Goal: Task Accomplishment & Management: Manage account settings

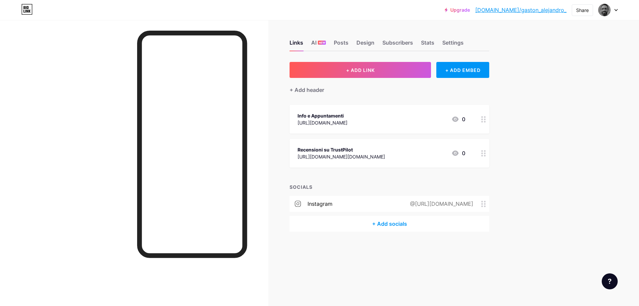
click at [528, 12] on link "[DOMAIN_NAME]/gaston_alejandro_" at bounding box center [520, 10] width 91 height 8
click at [605, 10] on img at bounding box center [604, 10] width 11 height 11
click at [558, 76] on link "Account settings" at bounding box center [576, 76] width 82 height 18
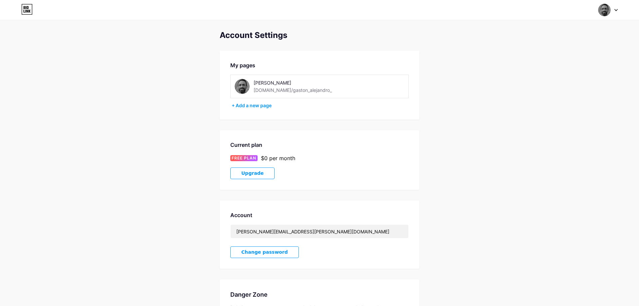
click at [295, 93] on div "[DOMAIN_NAME]/gaston_alejandro_" at bounding box center [292, 89] width 78 height 7
drag, startPoint x: 312, startPoint y: 90, endPoint x: 309, endPoint y: 93, distance: 4.2
click at [309, 93] on div "Gaston Alejandro bio.link/gaston_alejandro_" at bounding box center [300, 86] width 94 height 15
copy div "[DOMAIN_NAME]/gaston_alejandro_"
click at [604, 12] on img at bounding box center [604, 10] width 13 height 13
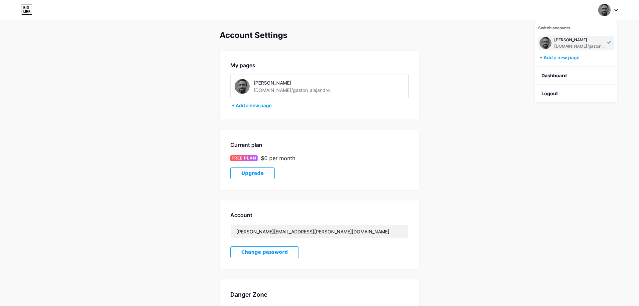
click at [28, 10] on icon at bounding box center [27, 11] width 2 height 3
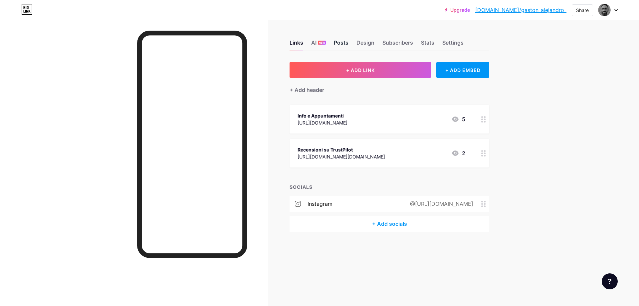
click at [343, 43] on div "Posts" at bounding box center [341, 45] width 15 height 12
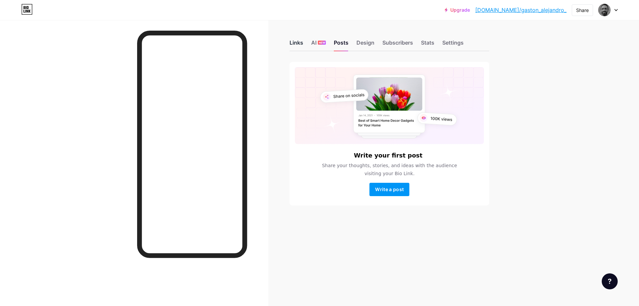
click at [298, 43] on div "Links" at bounding box center [296, 45] width 14 height 12
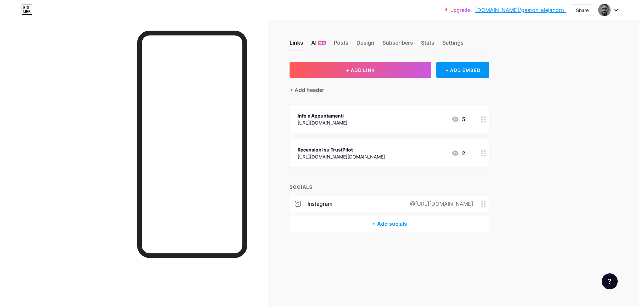
click at [321, 44] on span "NEW" at bounding box center [322, 43] width 6 height 4
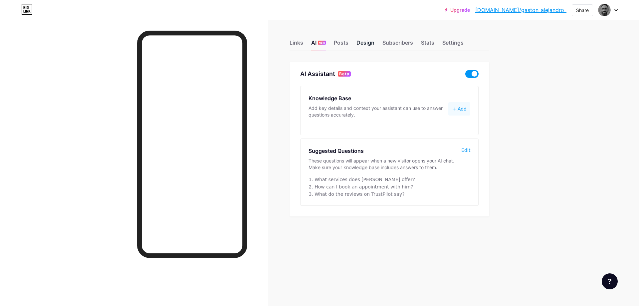
click at [367, 44] on div "Design" at bounding box center [365, 45] width 18 height 12
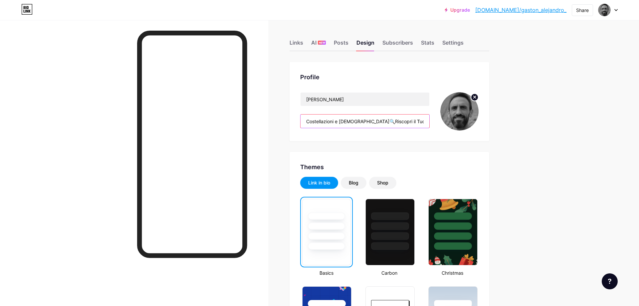
click at [393, 120] on input "Costellazioni e Sciamanesimo🔍Riscopri il Tuo Invisibile e…🔓 Liberati da ciò che…" at bounding box center [364, 120] width 129 height 13
click at [526, 10] on link "[DOMAIN_NAME]/gaston_alejandro_" at bounding box center [520, 10] width 91 height 8
click at [615, 11] on icon at bounding box center [615, 10] width 3 height 2
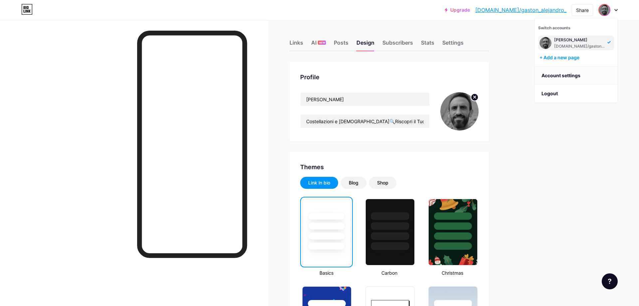
click at [558, 74] on link "Account settings" at bounding box center [576, 76] width 82 height 18
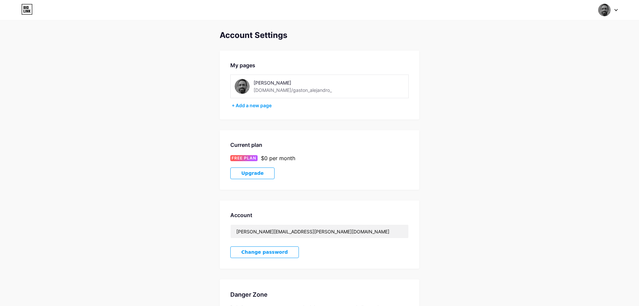
click at [301, 92] on div "[DOMAIN_NAME]/gaston_alejandro_" at bounding box center [292, 89] width 78 height 7
click at [303, 90] on div "[DOMAIN_NAME]/gaston_alejandro_" at bounding box center [292, 89] width 78 height 7
drag, startPoint x: 293, startPoint y: 88, endPoint x: 287, endPoint y: 88, distance: 5.7
click at [292, 88] on div "[DOMAIN_NAME]/gaston_alejandro_" at bounding box center [292, 89] width 78 height 7
click at [284, 91] on div "[DOMAIN_NAME]/gaston_alejandro_" at bounding box center [292, 89] width 78 height 7
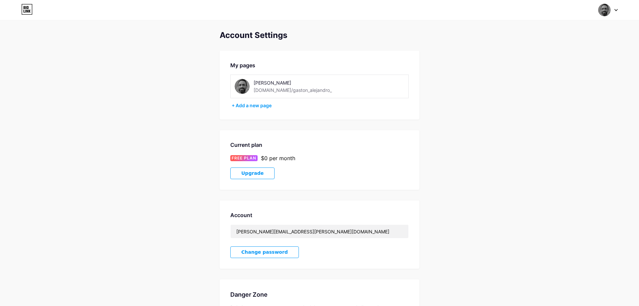
click at [278, 91] on div "[DOMAIN_NAME]/gaston_alejandro_" at bounding box center [292, 89] width 78 height 7
drag, startPoint x: 267, startPoint y: 93, endPoint x: 302, endPoint y: 92, distance: 35.3
click at [302, 92] on div "[DOMAIN_NAME]/gaston_alejandro_" at bounding box center [292, 89] width 78 height 7
click at [315, 87] on div "Gaston Alejandro bio.link/gaston_alejandro_" at bounding box center [300, 86] width 94 height 15
click at [309, 91] on div "[DOMAIN_NAME]/gaston_alejandro_" at bounding box center [292, 89] width 78 height 7
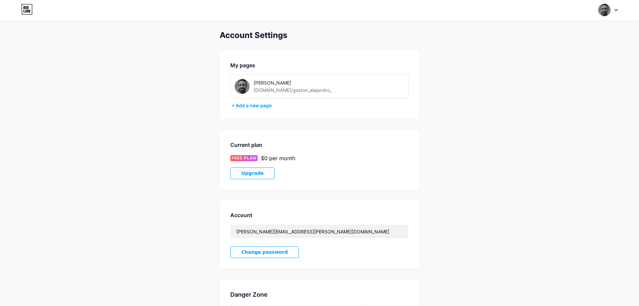
click at [297, 91] on div "[DOMAIN_NAME]/gaston_alejandro_" at bounding box center [292, 89] width 78 height 7
drag, startPoint x: 297, startPoint y: 91, endPoint x: 309, endPoint y: 91, distance: 12.0
click at [309, 91] on div "[DOMAIN_NAME]/gaston_alejandro_" at bounding box center [292, 89] width 78 height 7
click at [311, 91] on div "Gaston Alejandro bio.link/gaston_alejandro_" at bounding box center [300, 86] width 94 height 15
click at [265, 106] on div "+ Add a new page" at bounding box center [320, 105] width 177 height 7
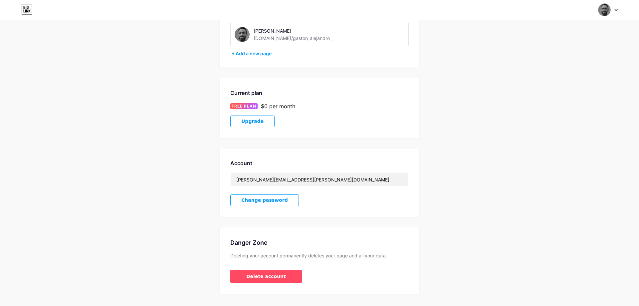
scroll to position [66, 0]
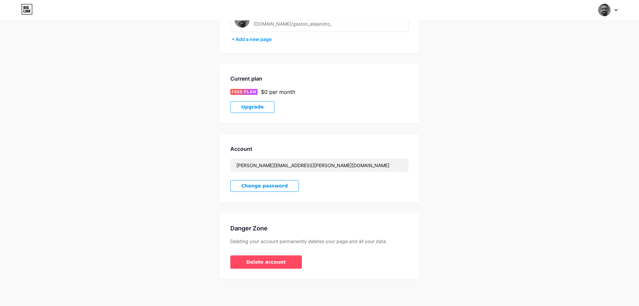
click at [23, 11] on icon at bounding box center [26, 9] width 11 height 11
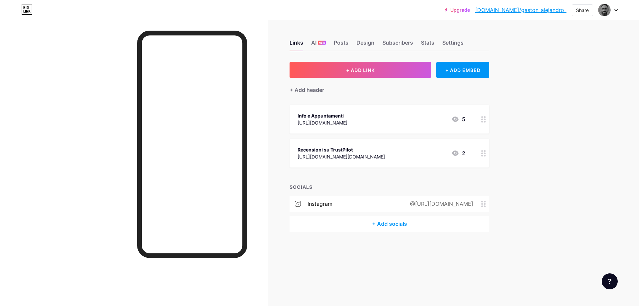
click at [24, 12] on icon at bounding box center [24, 11] width 1 height 3
click at [453, 43] on div "Settings" at bounding box center [452, 45] width 21 height 12
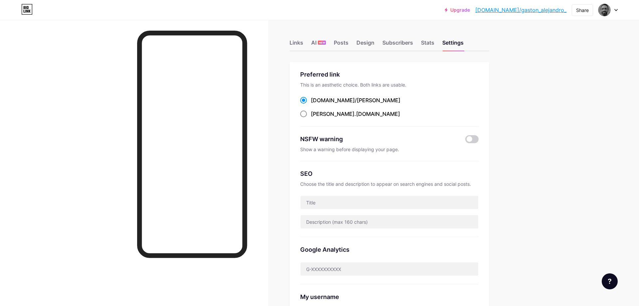
click at [303, 114] on span at bounding box center [303, 113] width 7 height 7
click at [311, 118] on input "gaston_alejandro_ .bio.link" at bounding box center [313, 120] width 4 height 4
radio input "true"
drag, startPoint x: 382, startPoint y: 113, endPoint x: 308, endPoint y: 114, distance: 74.2
click at [308, 114] on div "gaston_alejandro_ .bio.link" at bounding box center [389, 114] width 178 height 8
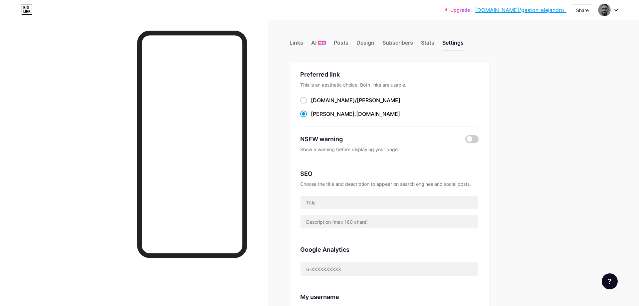
copy div "gaston_alejandro_ .bio.link"
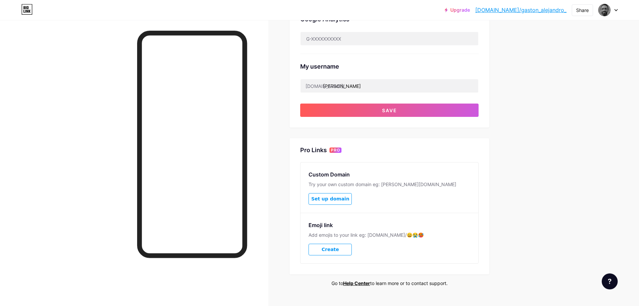
scroll to position [244, 0]
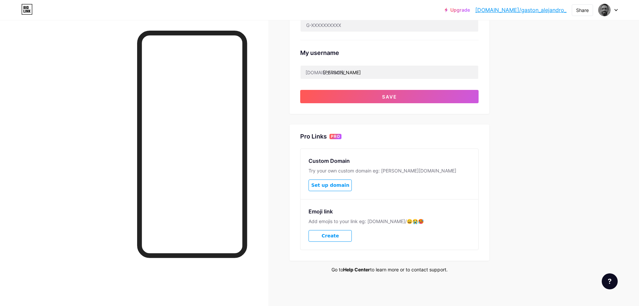
click at [360, 269] on link "Help Center" at bounding box center [356, 269] width 27 height 6
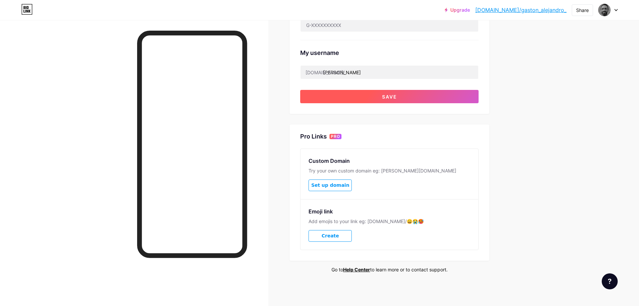
scroll to position [74, 0]
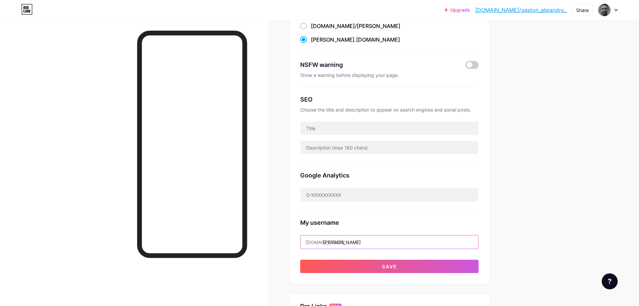
click at [366, 244] on input "[PERSON_NAME]" at bounding box center [389, 241] width 178 height 13
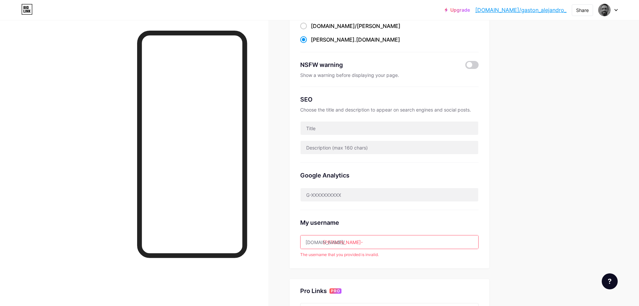
click at [371, 240] on input "gaston_alejandro-" at bounding box center [389, 241] width 178 height 13
click at [382, 243] on input "[PERSON_NAME]" at bounding box center [389, 241] width 178 height 13
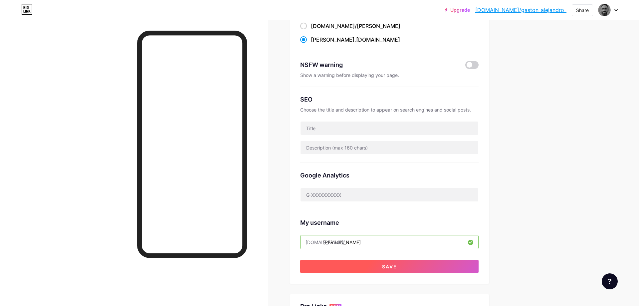
type input "gaston_alejandro"
click at [387, 268] on span "Save" at bounding box center [389, 266] width 15 height 6
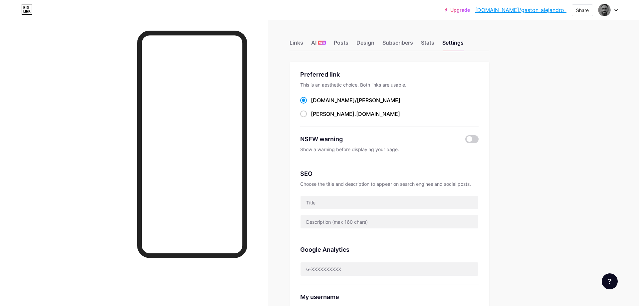
click at [541, 11] on link "[DOMAIN_NAME]/gaston_alejandro_" at bounding box center [520, 10] width 91 height 8
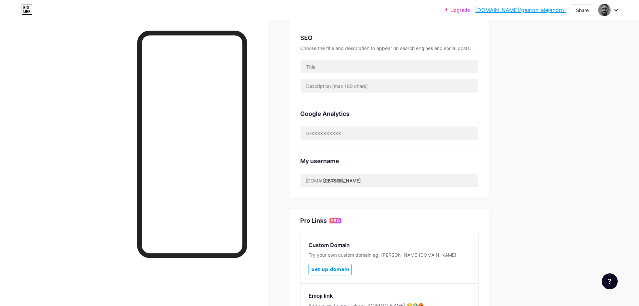
scroll to position [220, 0]
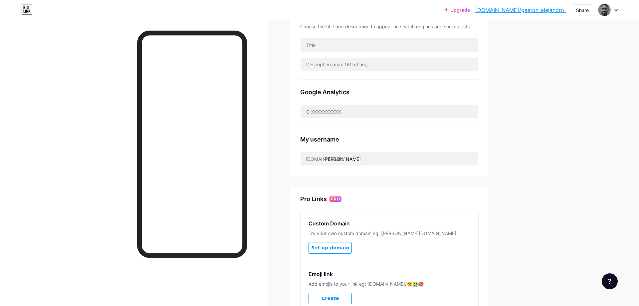
scroll to position [118, 0]
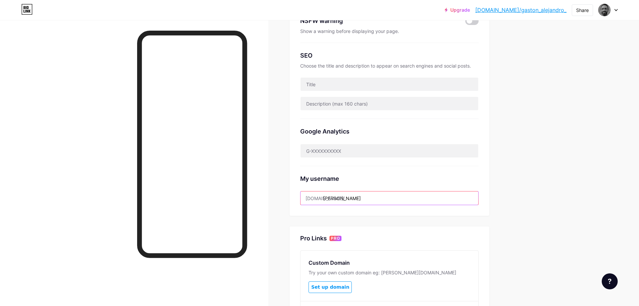
click at [375, 197] on input "[PERSON_NAME]" at bounding box center [389, 197] width 178 height 13
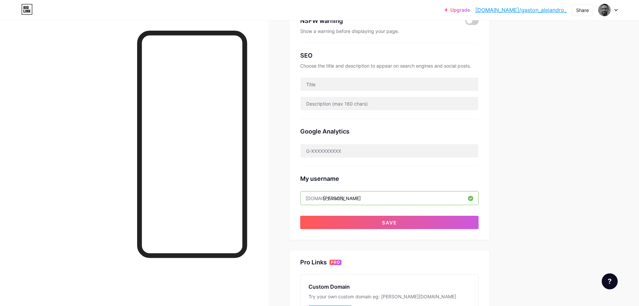
type input "[PERSON_NAME]"
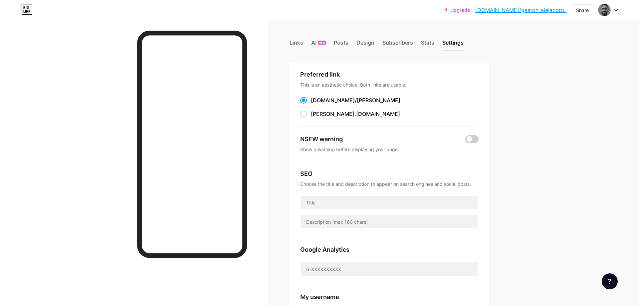
click at [525, 12] on link "[DOMAIN_NAME]/gaston_alejandro_" at bounding box center [520, 10] width 91 height 8
click at [300, 40] on div "Links" at bounding box center [296, 45] width 14 height 12
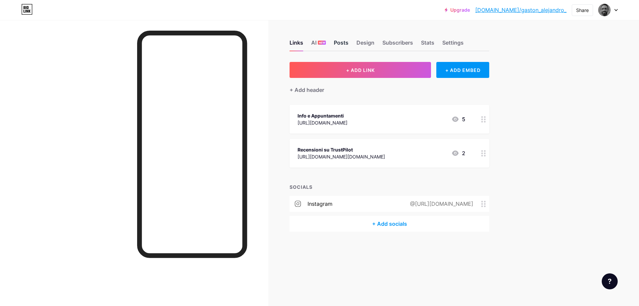
click at [340, 43] on div "Posts" at bounding box center [341, 45] width 15 height 12
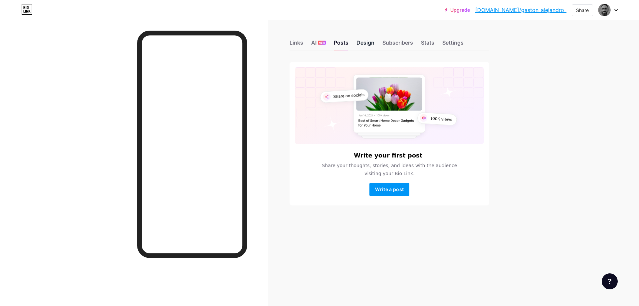
click at [360, 41] on div "Design" at bounding box center [365, 45] width 18 height 12
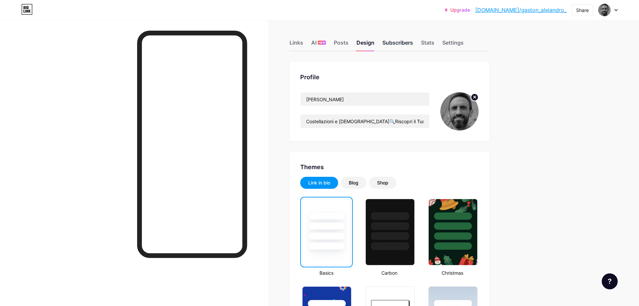
click at [399, 41] on div "Subscribers" at bounding box center [397, 45] width 31 height 12
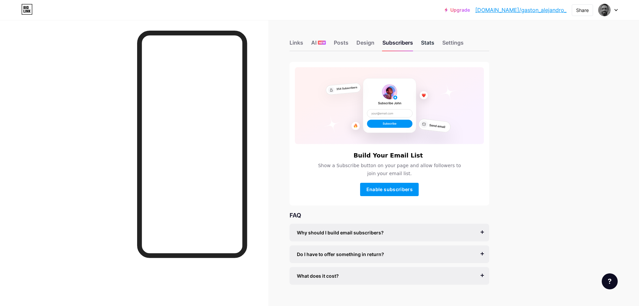
click at [429, 43] on div "Stats" at bounding box center [427, 45] width 13 height 12
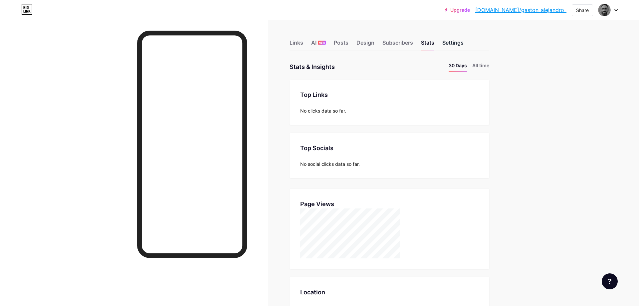
click at [456, 43] on div "Settings" at bounding box center [452, 45] width 21 height 12
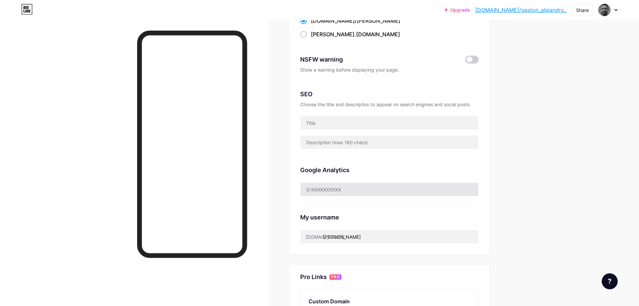
scroll to position [170, 0]
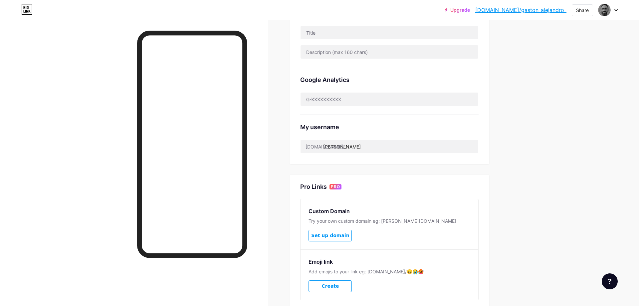
click at [539, 11] on link "[DOMAIN_NAME]/gaston_alejandro_" at bounding box center [520, 10] width 91 height 8
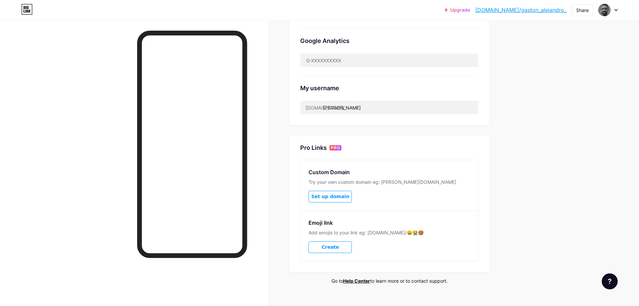
scroll to position [220, 0]
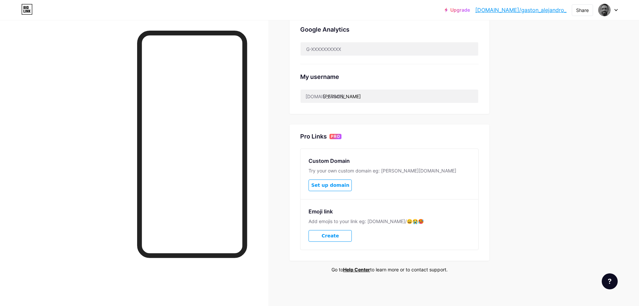
click at [337, 186] on span "Set up domain" at bounding box center [330, 185] width 38 height 6
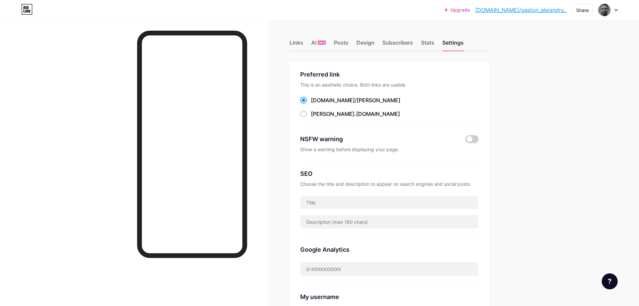
click at [458, 42] on div "Settings" at bounding box center [452, 45] width 21 height 12
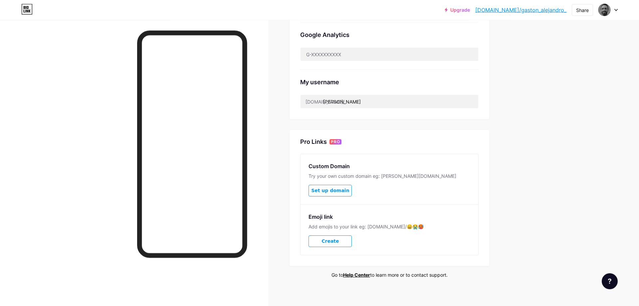
scroll to position [220, 0]
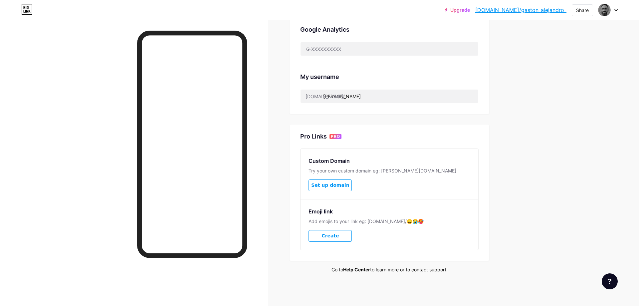
click at [353, 270] on link "Help Center" at bounding box center [356, 269] width 27 height 6
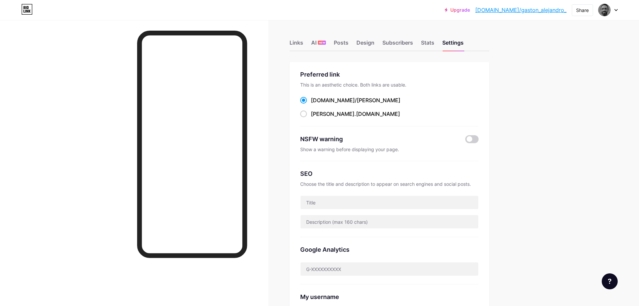
scroll to position [136, 0]
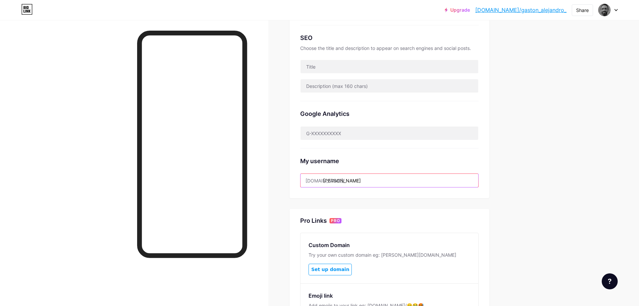
drag, startPoint x: 368, startPoint y: 182, endPoint x: 282, endPoint y: 178, distance: 86.3
click at [300, 178] on input "[PERSON_NAME]" at bounding box center [389, 180] width 178 height 13
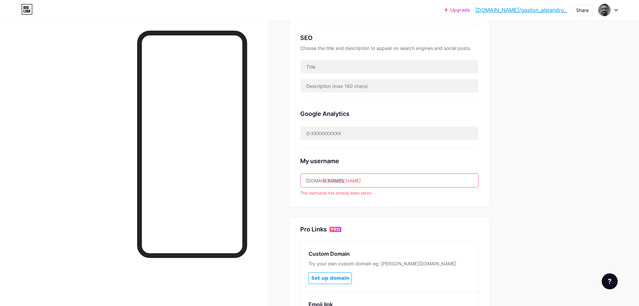
click at [282, 96] on div "Links AI NEW Posts Design Subscribers Stats Settings Preferred link This is an …" at bounding box center [258, 141] width 517 height 515
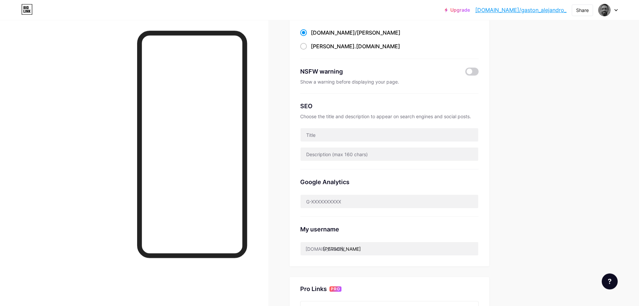
scroll to position [68, 0]
